Goal: Task Accomplishment & Management: Manage account settings

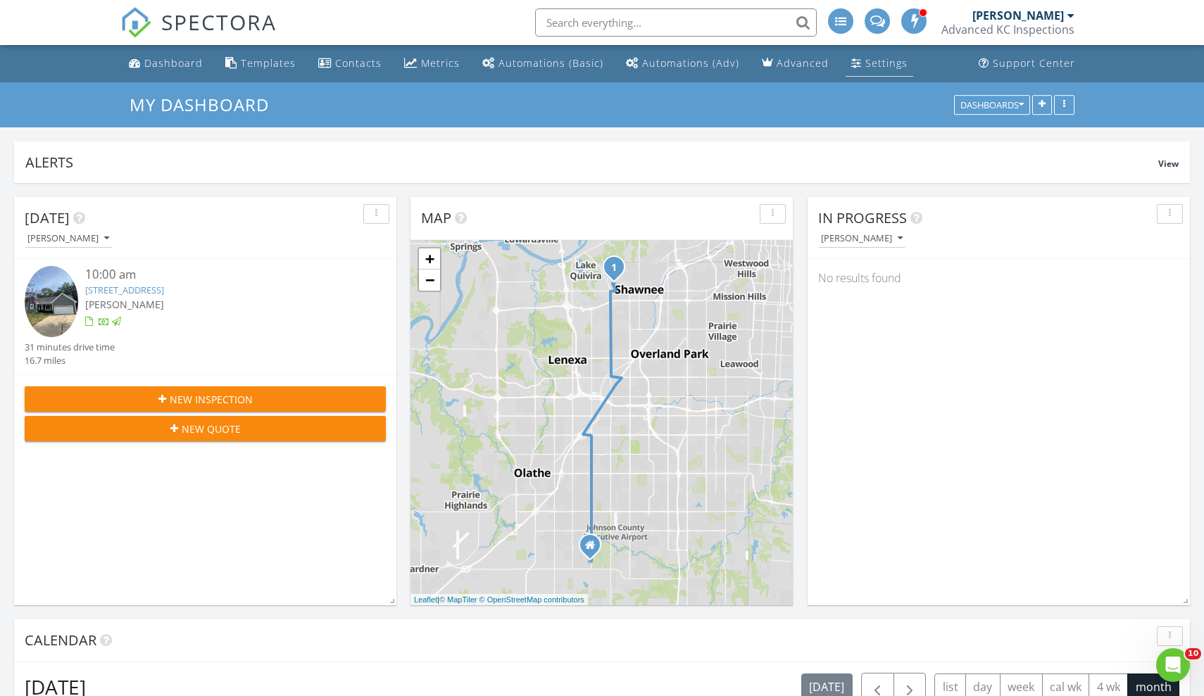
click at [865, 59] on div "Settings" at bounding box center [886, 62] width 42 height 13
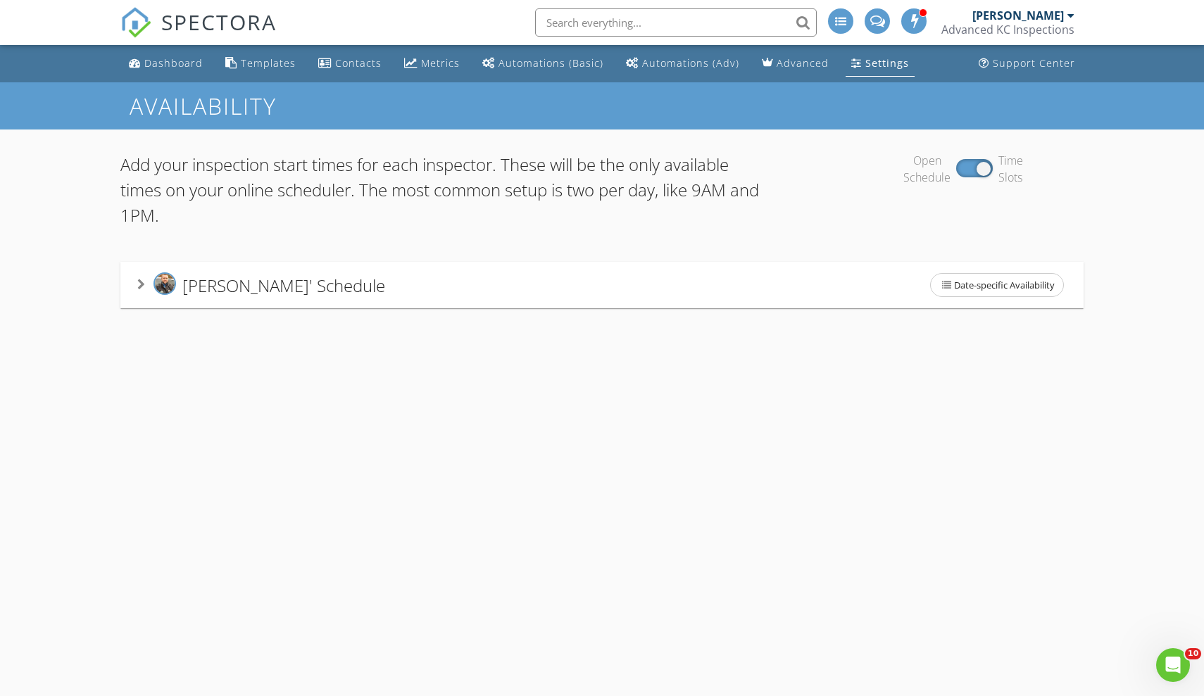
click at [716, 299] on div "[PERSON_NAME]' Schedule Date-specific Availability" at bounding box center [602, 285] width 930 height 30
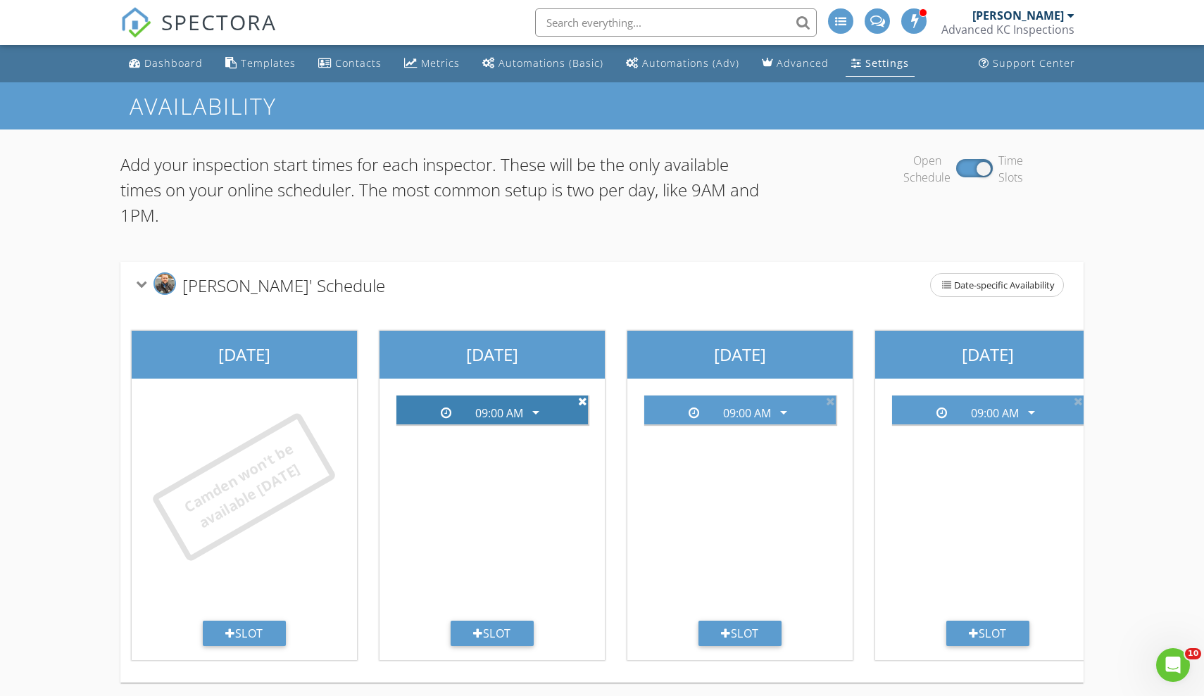
click at [585, 402] on icon at bounding box center [582, 401] width 9 height 11
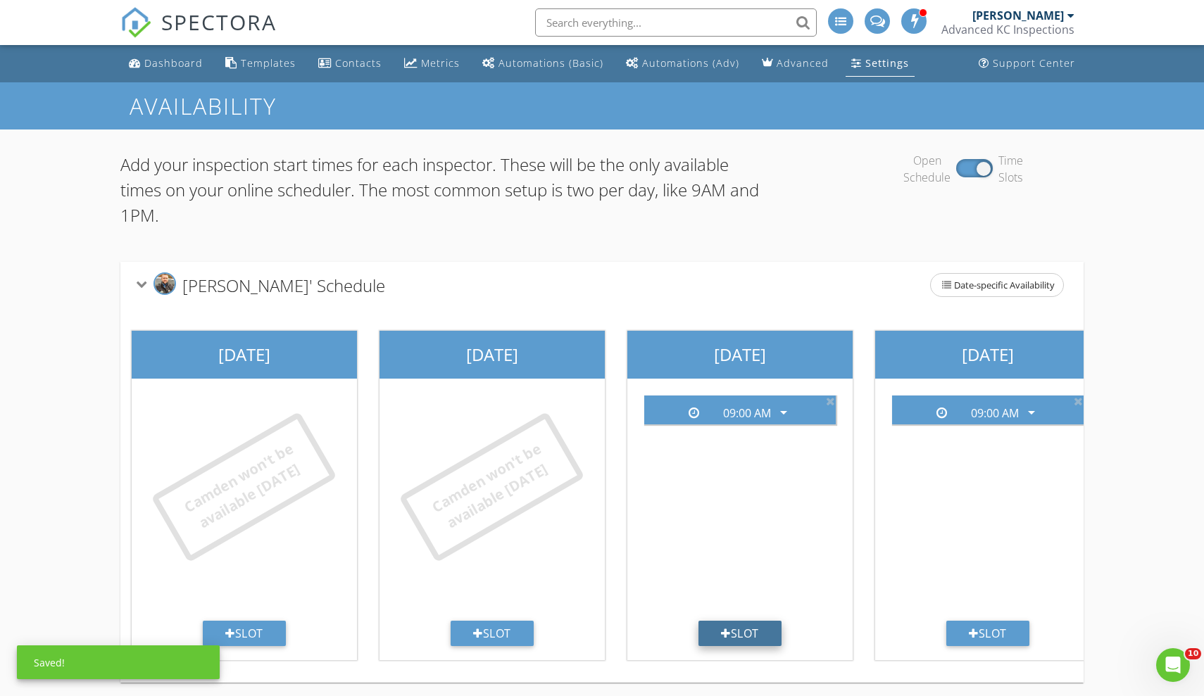
click at [721, 633] on div at bounding box center [726, 633] width 10 height 11
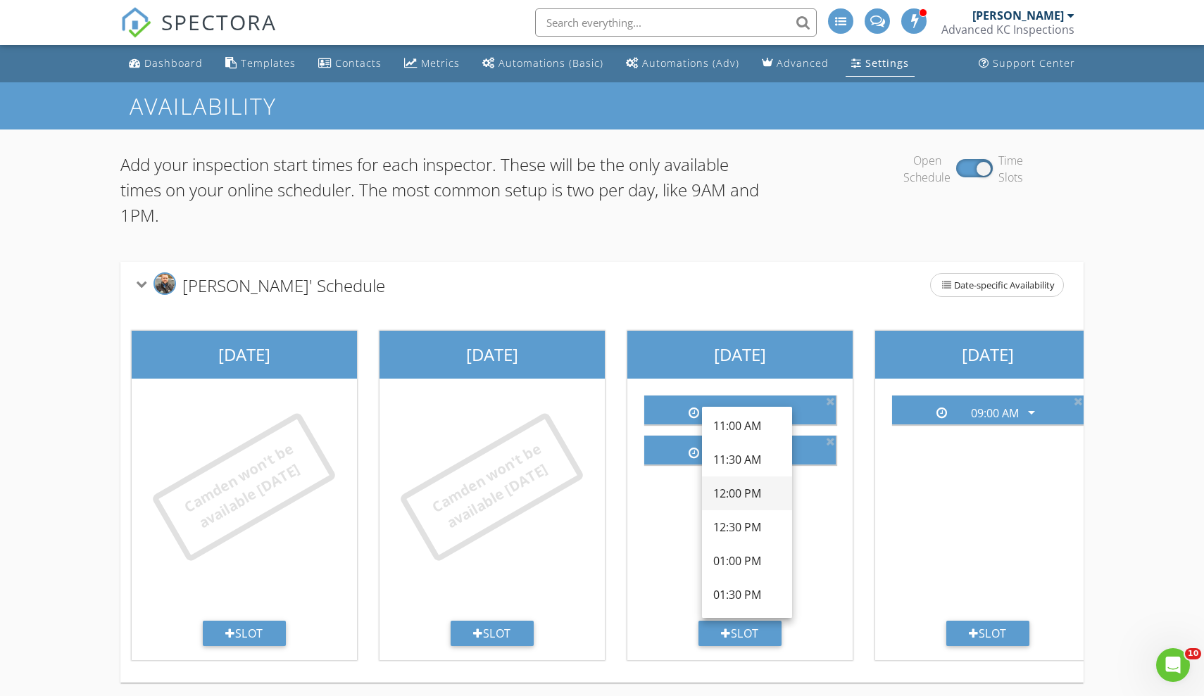
scroll to position [309, 0]
click at [731, 559] on div "01:00 PM" at bounding box center [747, 559] width 68 height 17
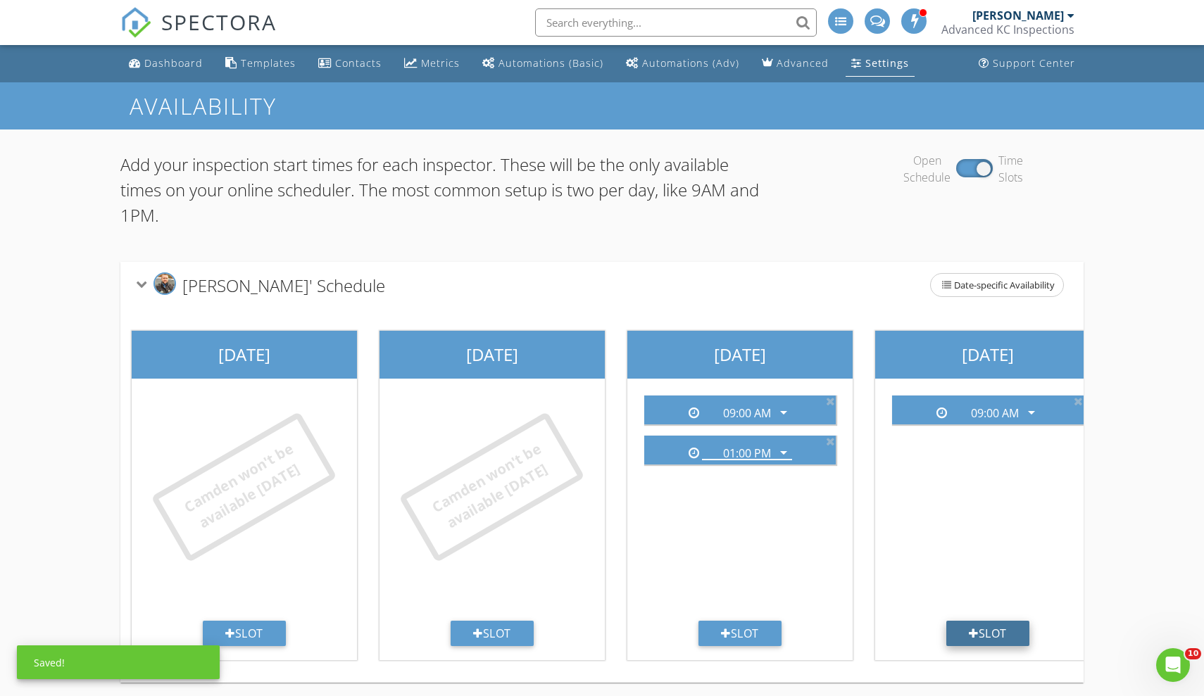
click at [974, 633] on div at bounding box center [974, 633] width 10 height 11
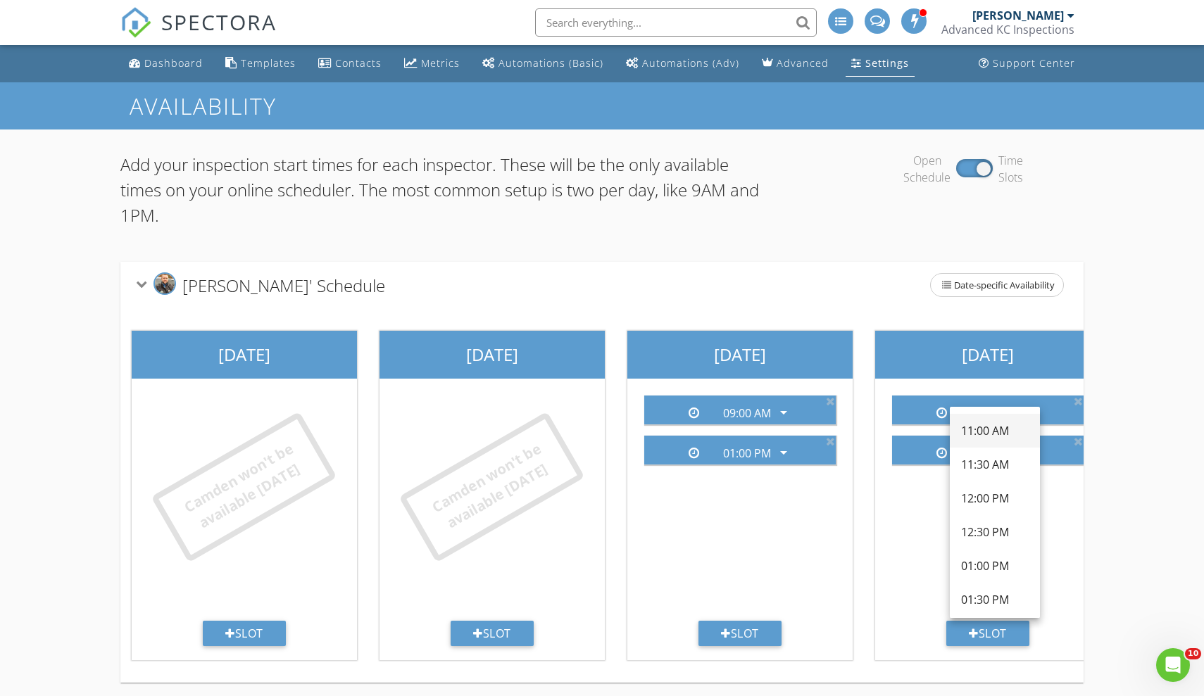
scroll to position [316, 0]
click at [990, 552] on div "01:00 PM" at bounding box center [995, 552] width 68 height 17
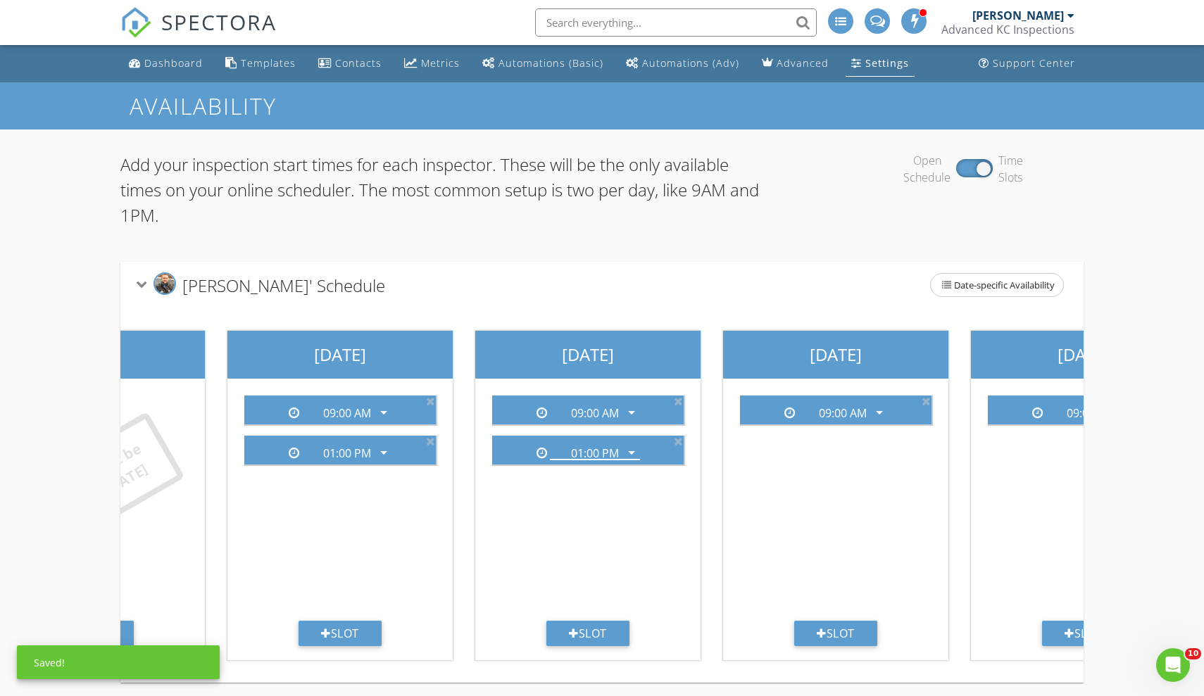
scroll to position [0, 404]
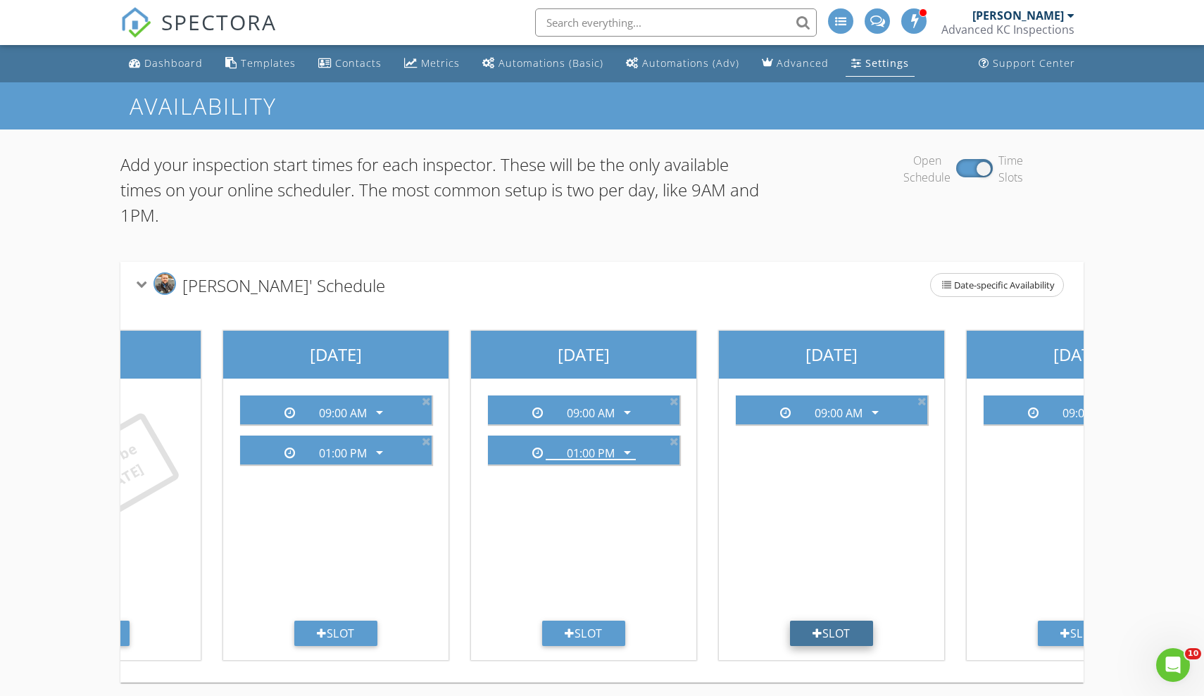
click at [814, 631] on div at bounding box center [818, 633] width 10 height 11
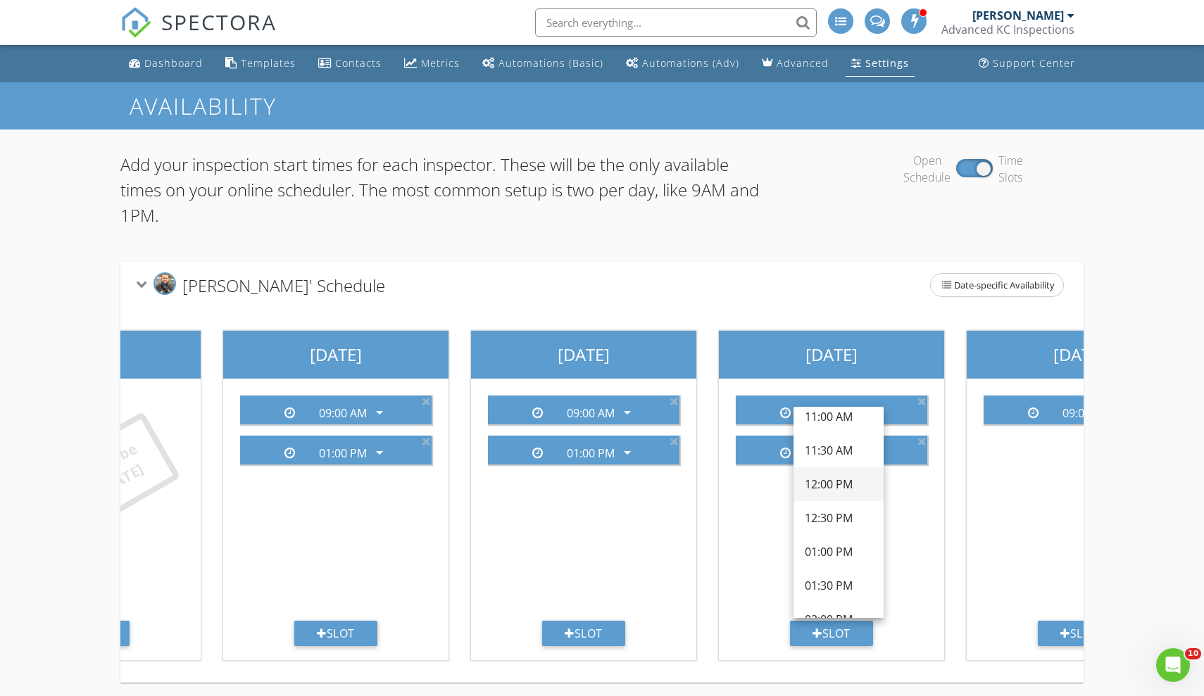
scroll to position [319, 0]
click at [813, 547] on div "01:00 PM" at bounding box center [839, 550] width 68 height 17
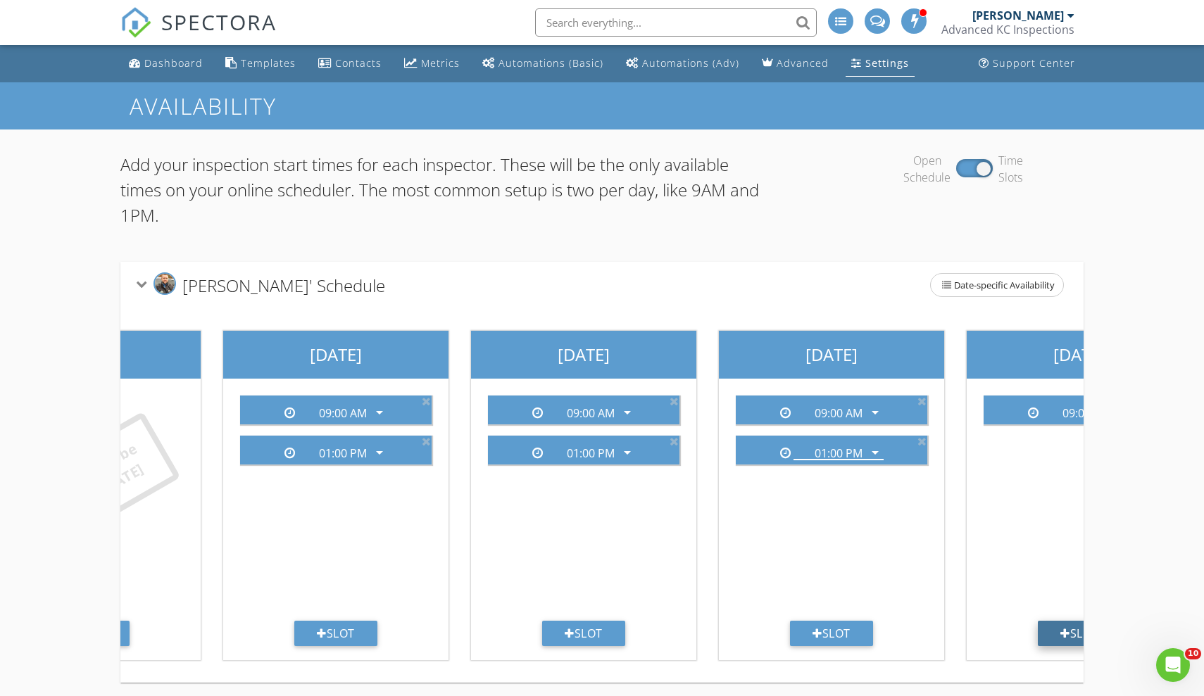
click at [1061, 632] on div at bounding box center [1066, 633] width 10 height 11
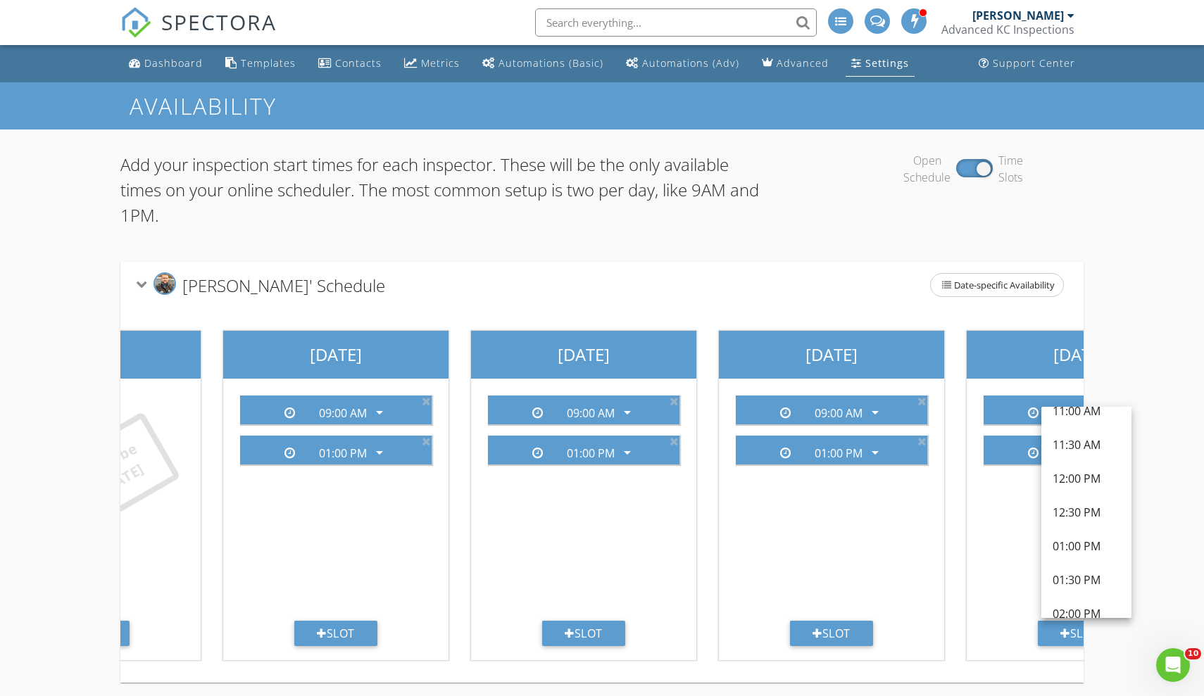
scroll to position [347, 0]
click at [1087, 523] on div "01:00 PM" at bounding box center [1087, 521] width 68 height 17
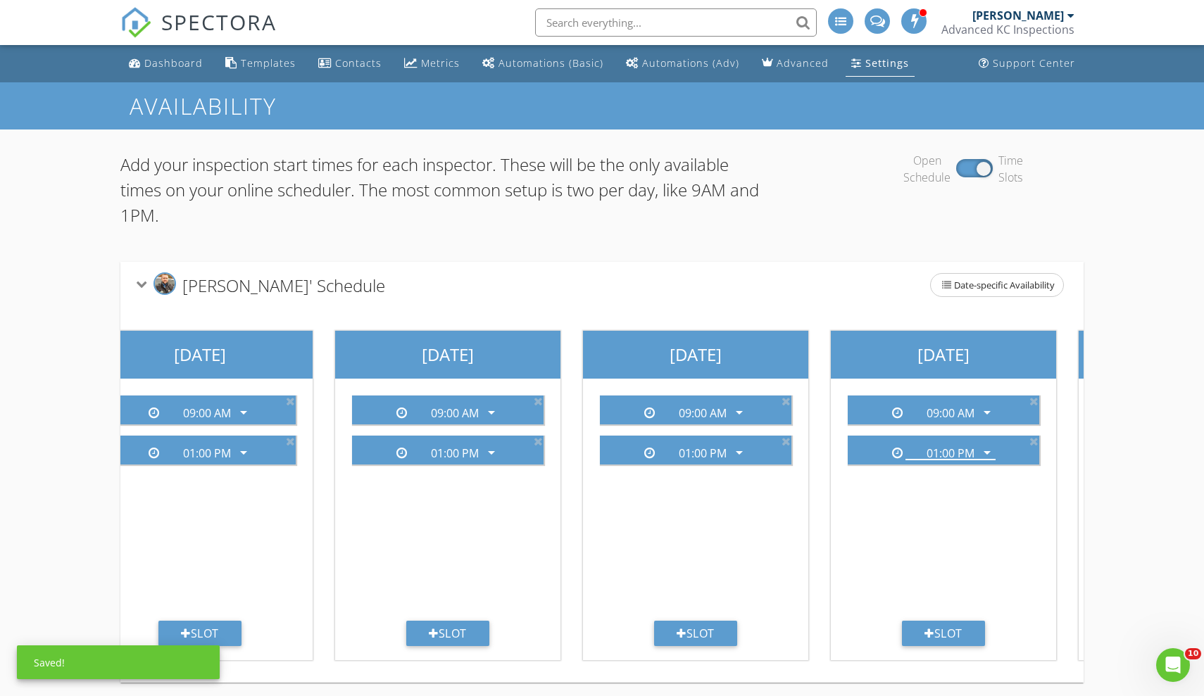
scroll to position [0, 644]
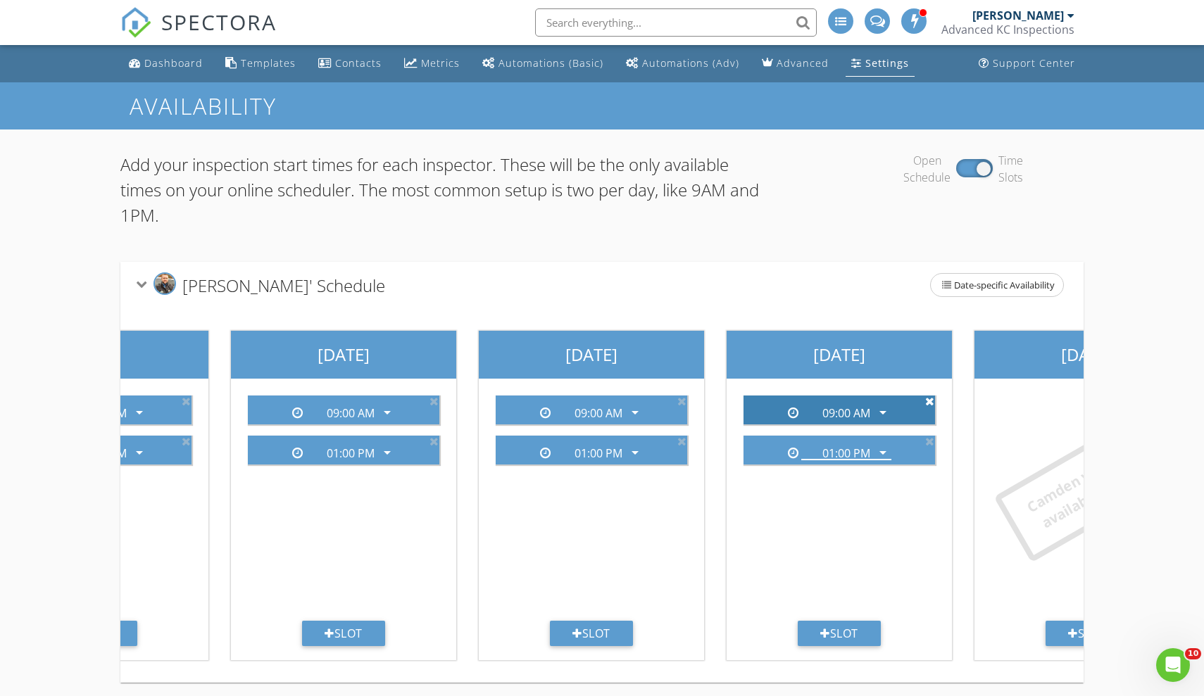
click at [926, 404] on icon at bounding box center [929, 401] width 9 height 11
